Goal: Transaction & Acquisition: Obtain resource

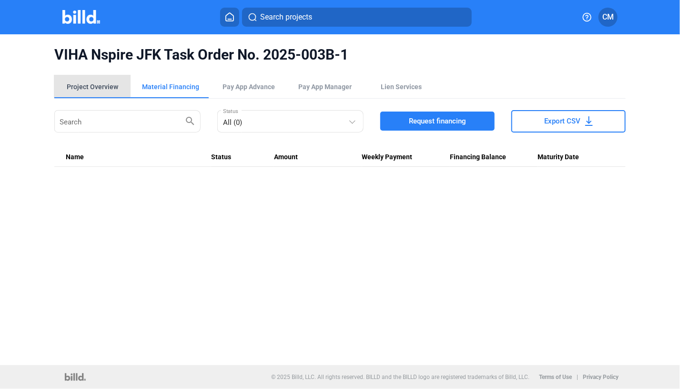
click at [81, 84] on div "Project Overview" at bounding box center [92, 87] width 51 height 10
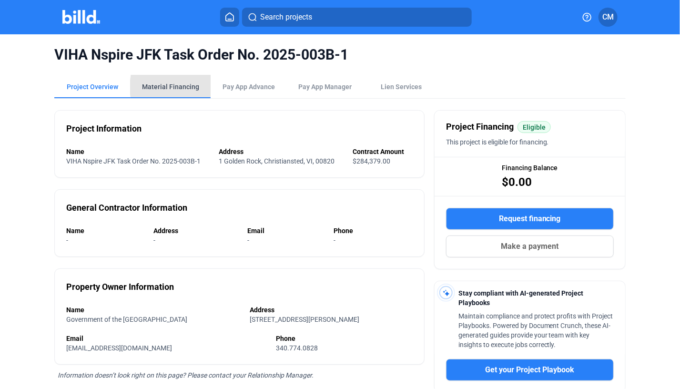
click at [193, 87] on div "Material Financing" at bounding box center [170, 87] width 57 height 10
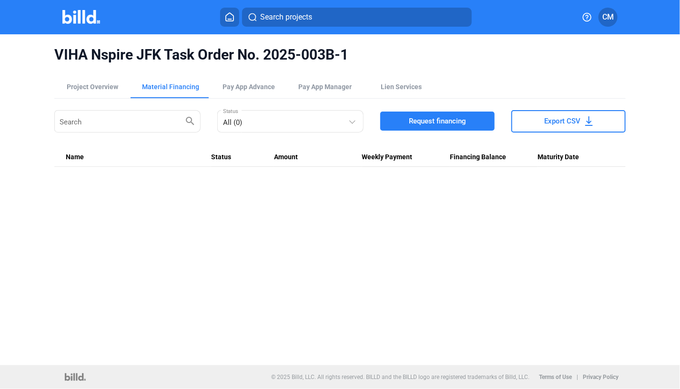
click at [430, 117] on span "Request financing" at bounding box center [437, 121] width 57 height 10
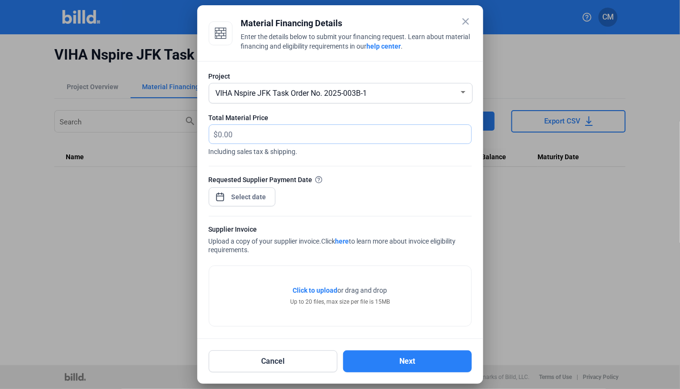
click at [244, 136] on input "text" at bounding box center [339, 134] width 242 height 19
paste input "$2,884.73"
click at [300, 289] on span "Click to upload" at bounding box center [315, 290] width 45 height 8
click at [218, 135] on input "$2,884.73" at bounding box center [344, 134] width 253 height 19
click at [221, 133] on input "$2,884.73" at bounding box center [344, 134] width 253 height 19
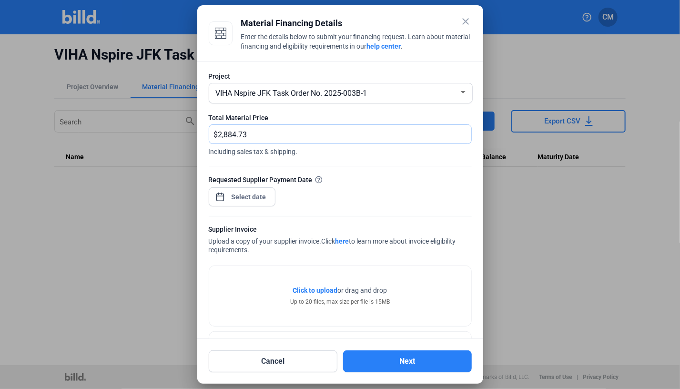
type input "2,884.73"
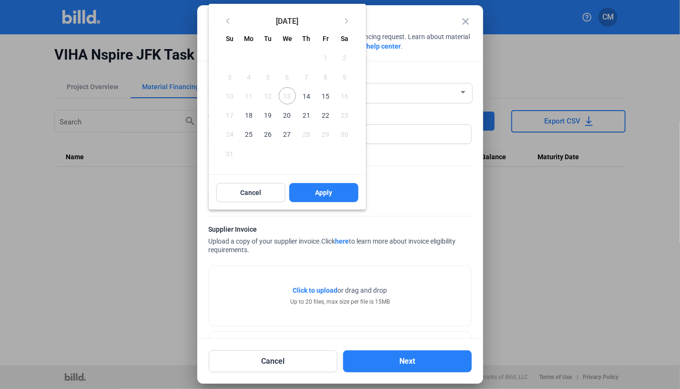
drag, startPoint x: 247, startPoint y: 197, endPoint x: 304, endPoint y: 98, distance: 114.6
click at [304, 98] on span "14" at bounding box center [306, 95] width 17 height 17
click at [331, 193] on span "Apply" at bounding box center [323, 193] width 17 height 10
type input "[DATE]"
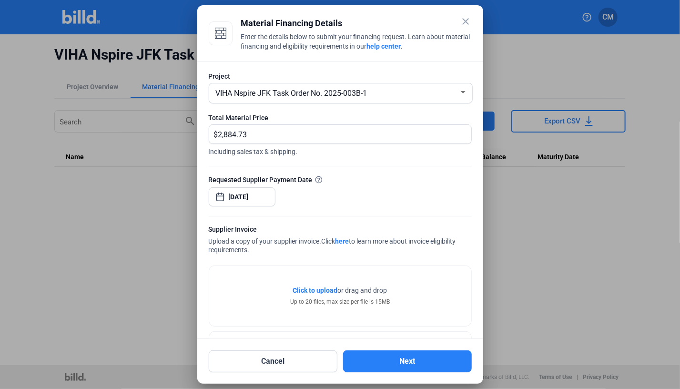
click at [323, 288] on span "Click to upload" at bounding box center [315, 290] width 45 height 8
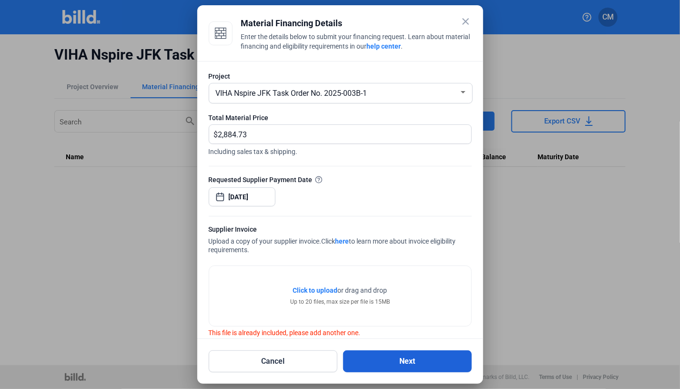
click at [406, 361] on button "Next" at bounding box center [407, 361] width 129 height 22
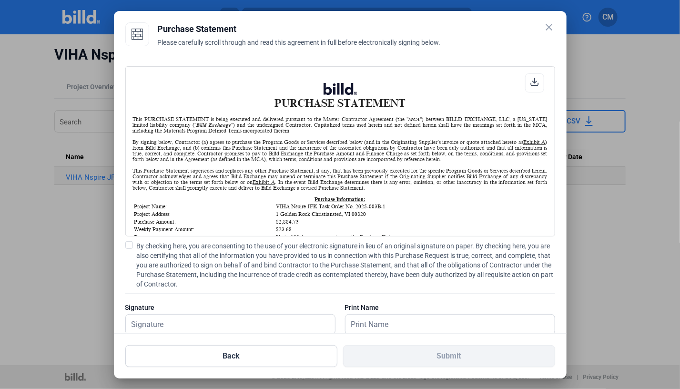
scroll to position [21, 0]
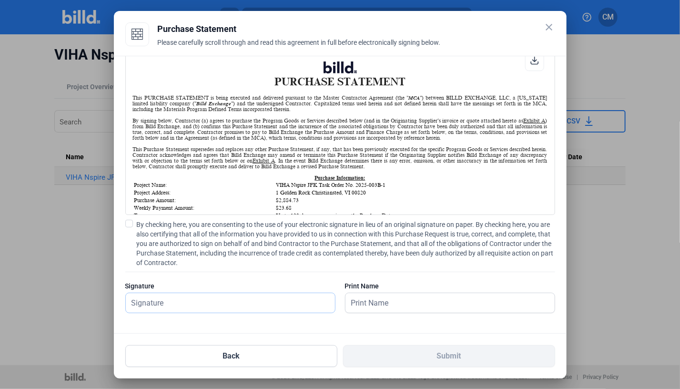
click at [213, 304] on input "text" at bounding box center [230, 303] width 209 height 20
type input "[PERSON_NAME]"
click at [390, 302] on input "text" at bounding box center [444, 303] width 199 height 20
type input "c"
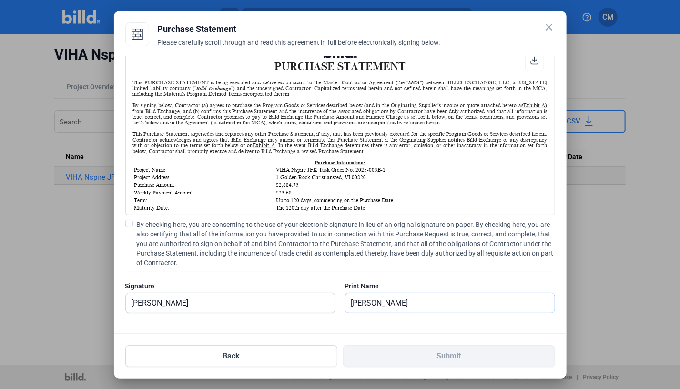
scroll to position [12, 0]
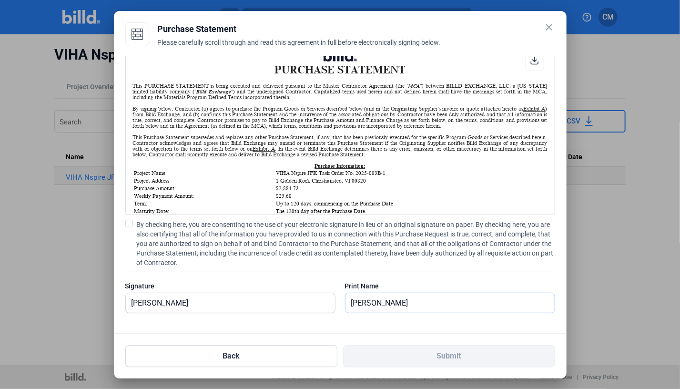
type input "[PERSON_NAME]"
click at [128, 224] on span at bounding box center [129, 224] width 8 height 8
click at [0, 0] on input "By checking here, you are consenting to the use of your electronic signature in…" at bounding box center [0, 0] width 0 height 0
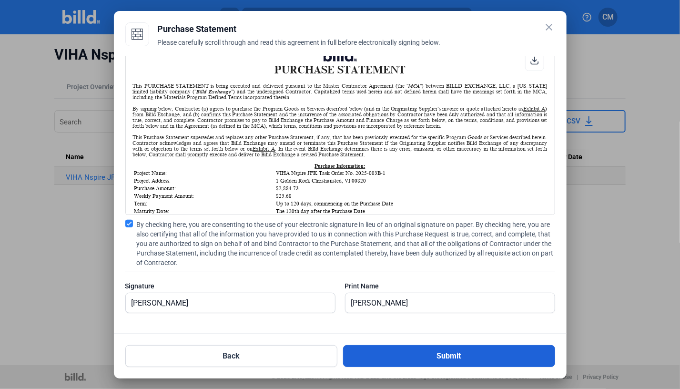
click at [449, 351] on button "Submit" at bounding box center [449, 356] width 212 height 22
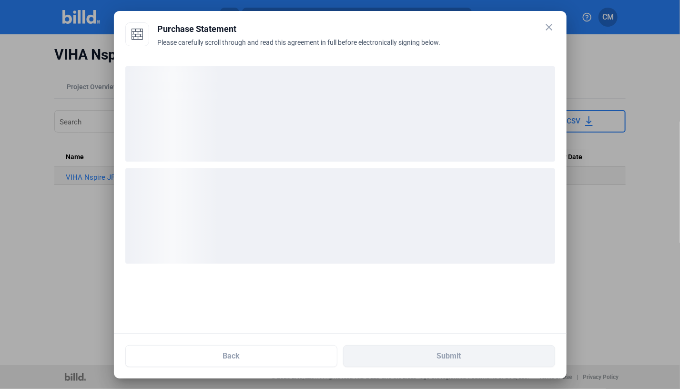
scroll to position [0, 0]
